Goal: Obtain resource: Obtain resource

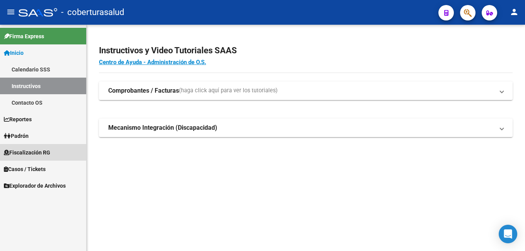
click at [38, 152] on span "Fiscalización RG" at bounding box center [27, 152] width 46 height 9
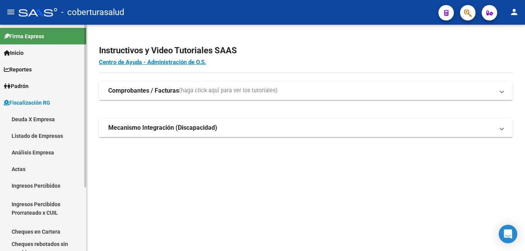
click at [47, 152] on link "Análisis Empresa" at bounding box center [43, 152] width 86 height 17
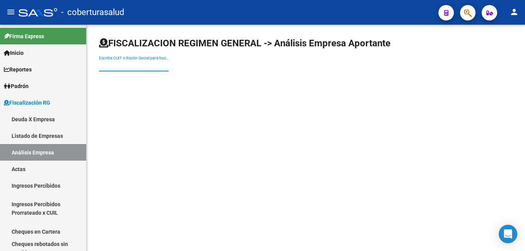
click at [139, 66] on input "Escriba CUIT o Razón Social para buscar" at bounding box center [134, 66] width 70 height 7
paste input "30714170003"
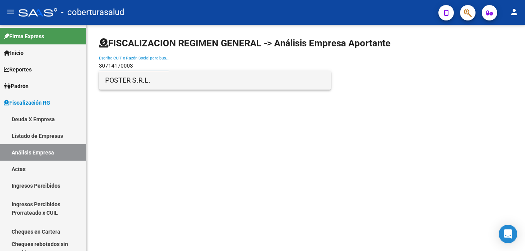
type input "30714170003"
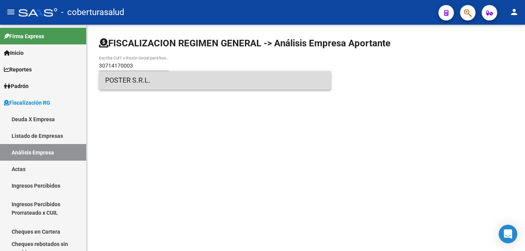
click at [131, 78] on span "POSTER S.R.L." at bounding box center [214, 80] width 219 height 19
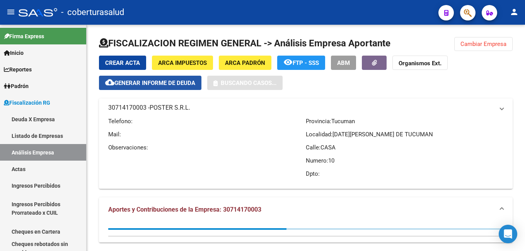
click at [131, 78] on button "cloud_download Generar informe de deuda" at bounding box center [150, 83] width 102 height 14
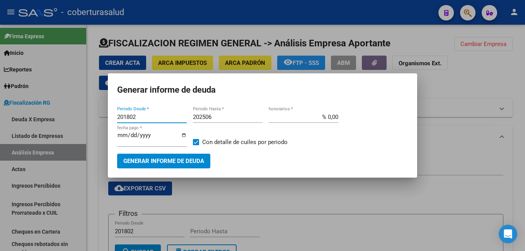
click at [149, 115] on input "201802" at bounding box center [152, 117] width 70 height 7
type input "202508"
click at [217, 116] on input "202506" at bounding box center [228, 117] width 70 height 7
type input "202508"
click at [150, 158] on span "Generar informe de deuda" at bounding box center [163, 161] width 81 height 7
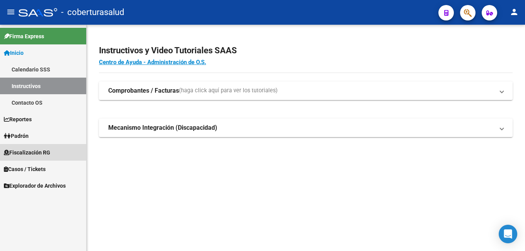
click at [32, 159] on link "Fiscalización RG" at bounding box center [43, 152] width 86 height 17
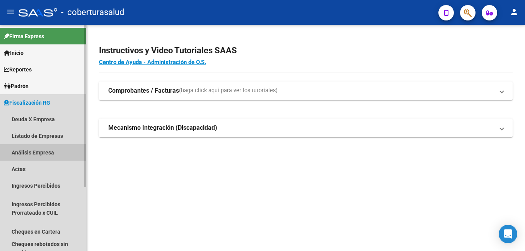
drag, startPoint x: 31, startPoint y: 150, endPoint x: 49, endPoint y: 127, distance: 29.4
click at [31, 150] on link "Análisis Empresa" at bounding box center [43, 152] width 86 height 17
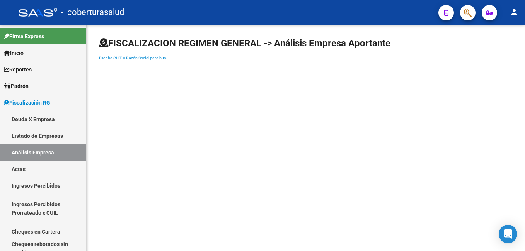
paste input "30716992736"
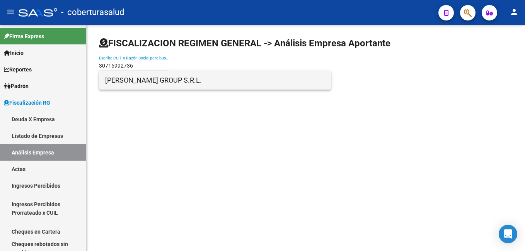
type input "30716992736"
click at [141, 78] on span "AGUILA GROUP S.R.L." at bounding box center [214, 80] width 219 height 19
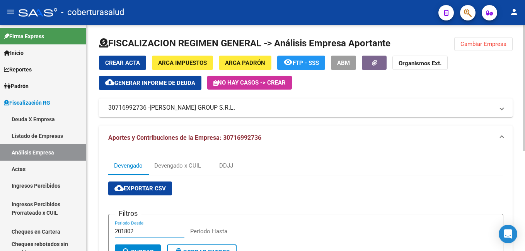
click at [139, 230] on input "201802" at bounding box center [150, 231] width 70 height 7
type input "202508"
click at [149, 191] on span "cloud_download Exportar CSV" at bounding box center [139, 188] width 51 height 7
click at [139, 190] on span "cloud_download Exportar CSV" at bounding box center [139, 188] width 51 height 7
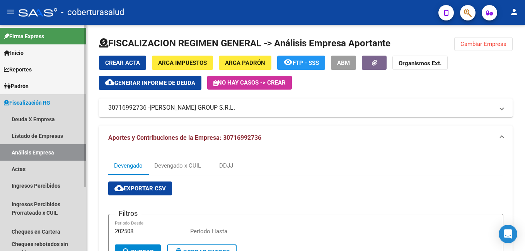
click at [47, 149] on link "Análisis Empresa" at bounding box center [43, 152] width 86 height 17
click at [39, 148] on link "Análisis Empresa" at bounding box center [43, 152] width 86 height 17
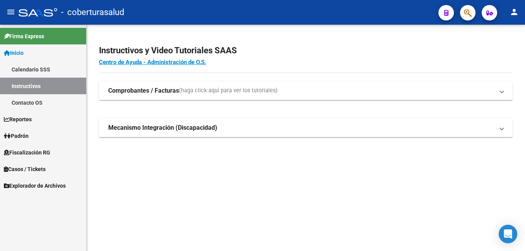
click at [29, 134] on span "Padrón" at bounding box center [16, 136] width 25 height 9
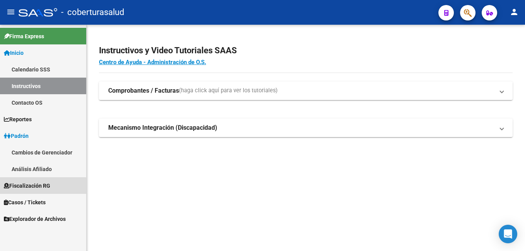
click at [41, 187] on span "Fiscalización RG" at bounding box center [27, 186] width 46 height 9
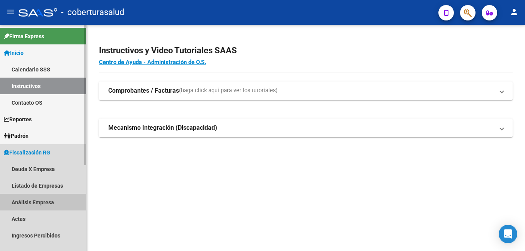
click at [35, 201] on link "Análisis Empresa" at bounding box center [43, 202] width 86 height 17
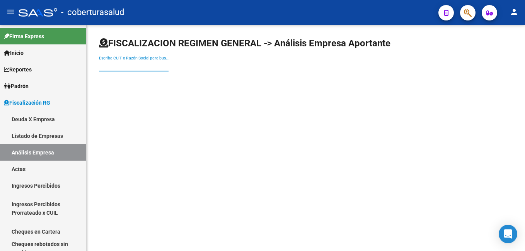
paste input "30709685046"
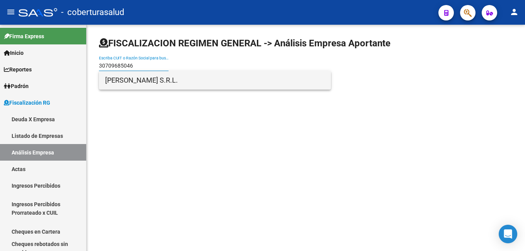
type input "30709685046"
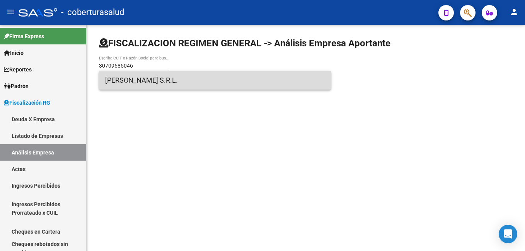
click at [145, 78] on span "LA RIBERA S.R.L." at bounding box center [214, 80] width 219 height 19
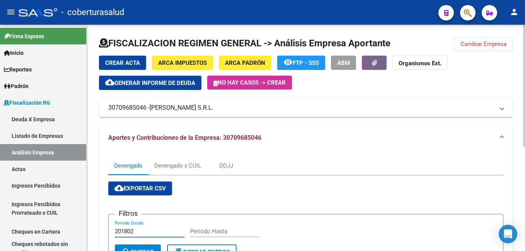
drag, startPoint x: 139, startPoint y: 233, endPoint x: 121, endPoint y: 233, distance: 18.2
click at [121, 233] on input "201802" at bounding box center [150, 231] width 70 height 7
type input "202508"
click at [158, 185] on span "cloud_download Exportar CSV" at bounding box center [139, 188] width 51 height 7
click at [164, 187] on span "cloud_download Exportar CSV" at bounding box center [139, 188] width 51 height 7
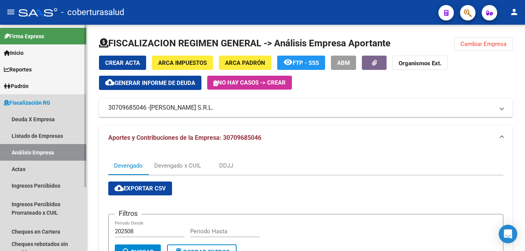
click at [34, 152] on link "Análisis Empresa" at bounding box center [43, 152] width 86 height 17
click at [40, 151] on link "Análisis Empresa" at bounding box center [43, 152] width 86 height 17
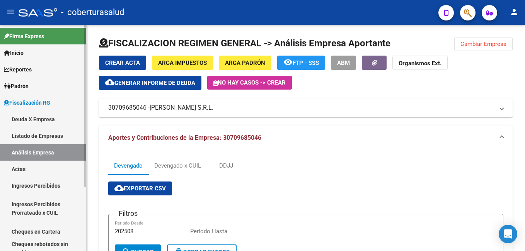
click at [40, 151] on link "Análisis Empresa" at bounding box center [43, 152] width 86 height 17
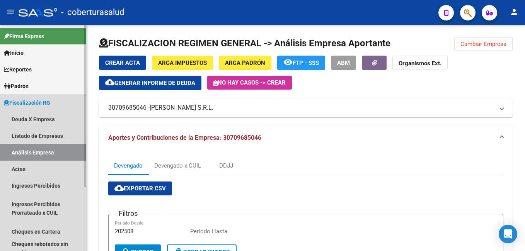
click at [48, 153] on link "Análisis Empresa" at bounding box center [43, 152] width 86 height 17
click at [46, 152] on link "Análisis Empresa" at bounding box center [43, 152] width 86 height 17
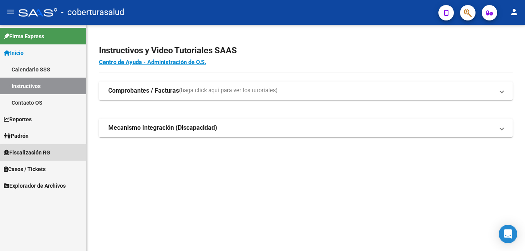
click at [45, 153] on span "Fiscalización RG" at bounding box center [27, 152] width 46 height 9
click at [31, 152] on span "Fiscalización RG" at bounding box center [27, 152] width 46 height 9
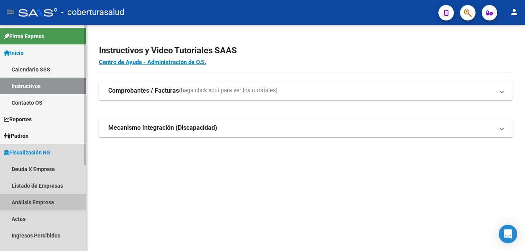
click at [27, 206] on link "Análisis Empresa" at bounding box center [43, 202] width 86 height 17
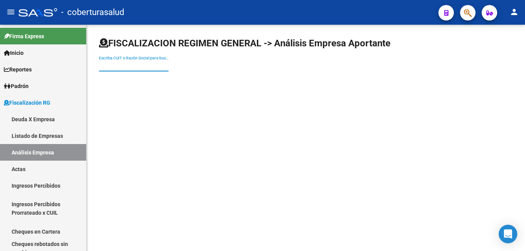
paste input "30710288123"
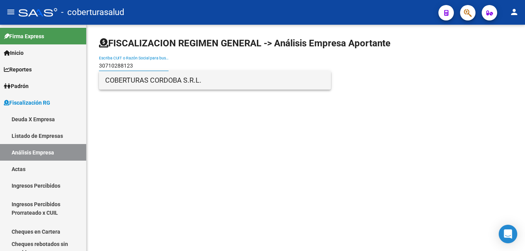
type input "30710288123"
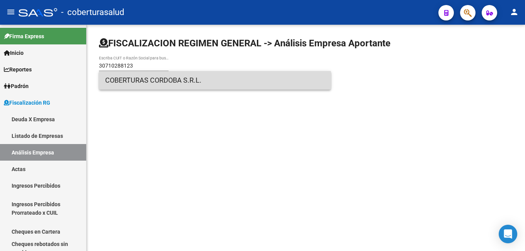
click at [163, 80] on span "COBERTURAS CORDOBA S.R.L." at bounding box center [214, 80] width 219 height 19
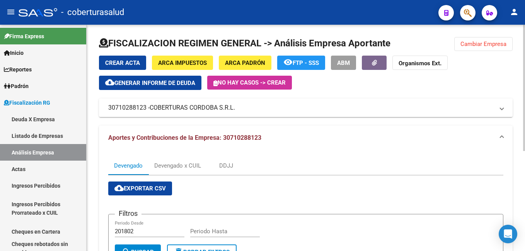
click at [143, 231] on input "201802" at bounding box center [150, 231] width 70 height 7
type input "202508"
click at [159, 184] on button "cloud_download Exportar CSV" at bounding box center [140, 189] width 64 height 14
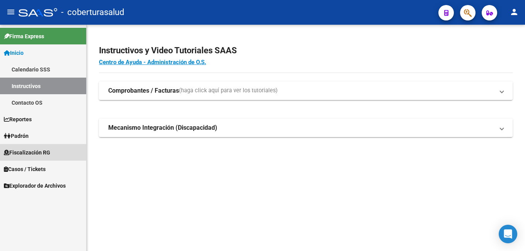
click at [33, 153] on span "Fiscalización RG" at bounding box center [27, 152] width 46 height 9
click at [39, 154] on span "Fiscalización RG" at bounding box center [27, 152] width 46 height 9
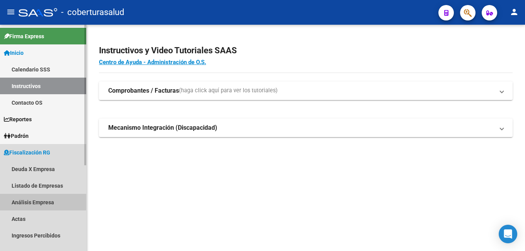
click at [40, 197] on link "Análisis Empresa" at bounding box center [43, 202] width 86 height 17
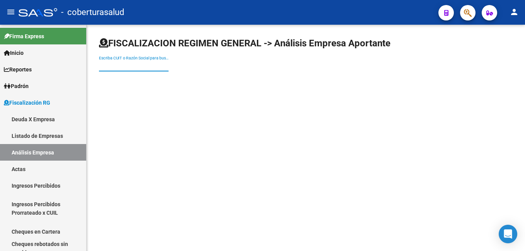
paste input "30710288123"
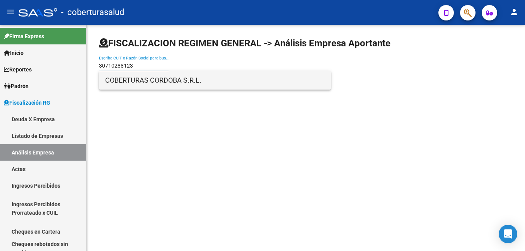
type input "30710288123"
click at [157, 78] on span "COBERTURAS CORDOBA S.R.L." at bounding box center [214, 80] width 219 height 19
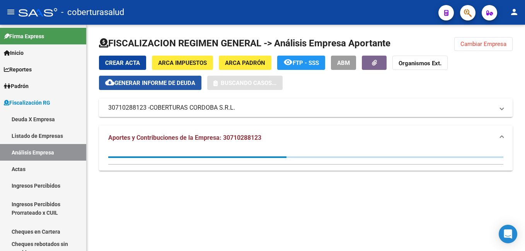
click at [157, 78] on button "cloud_download Generar informe de deuda" at bounding box center [150, 83] width 102 height 14
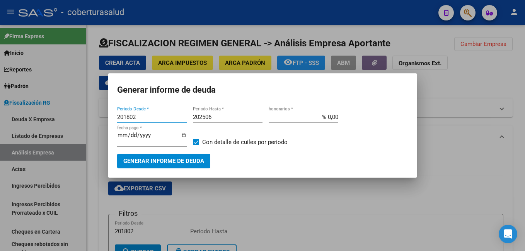
click at [148, 117] on input "201802" at bounding box center [152, 117] width 70 height 7
type input "202508"
click at [213, 114] on input "202506" at bounding box center [228, 117] width 70 height 7
type input "202508"
click at [179, 160] on span "Generar informe de deuda" at bounding box center [163, 161] width 81 height 7
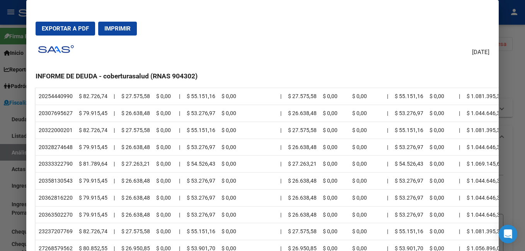
scroll to position [233, 0]
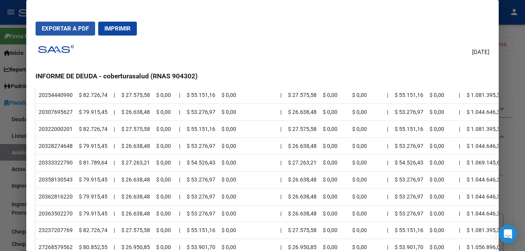
click at [66, 28] on span "Exportar a PDF" at bounding box center [65, 28] width 47 height 7
